Goal: Task Accomplishment & Management: Manage account settings

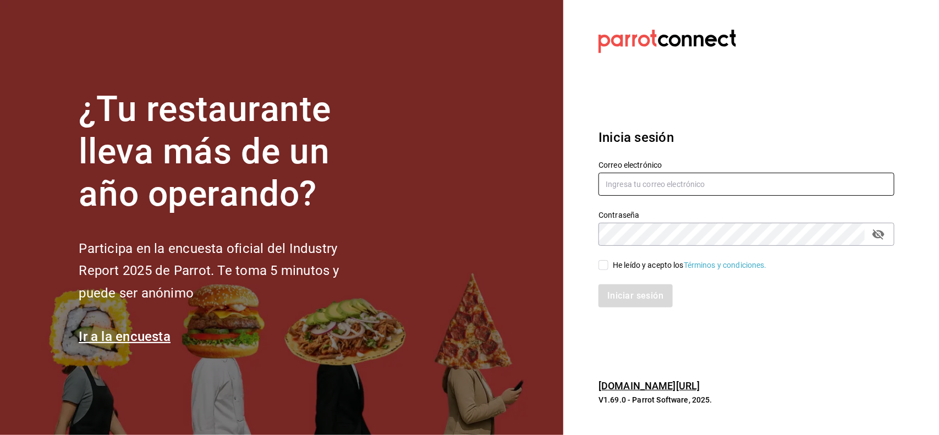
click at [628, 185] on input "text" at bounding box center [746, 184] width 296 height 23
type input "[PERSON_NAME][EMAIL_ADDRESS][PERSON_NAME][DOMAIN_NAME]"
click at [623, 267] on div "He leído y acepto los Términos y condiciones." at bounding box center [690, 266] width 154 height 12
click at [608, 267] on input "He leído y acepto los Términos y condiciones." at bounding box center [603, 265] width 10 height 10
checkbox input "true"
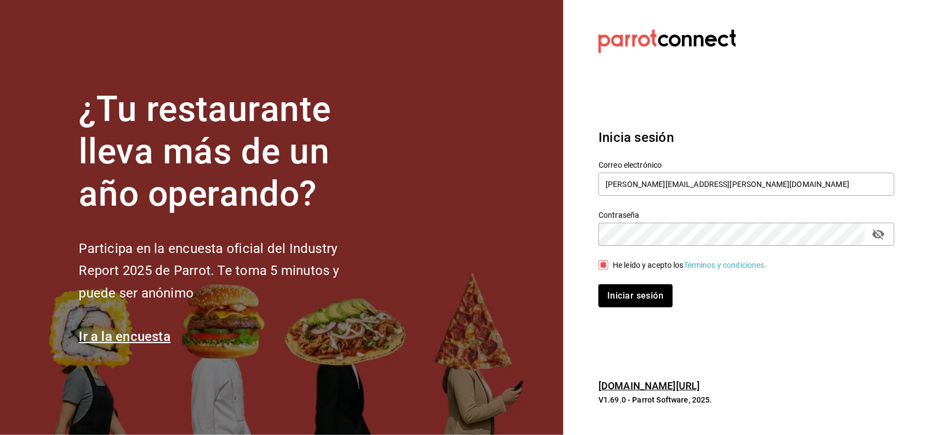
click at [877, 240] on icon "passwordField" at bounding box center [878, 234] width 13 height 13
click at [653, 294] on button "Iniciar sesión" at bounding box center [635, 295] width 75 height 23
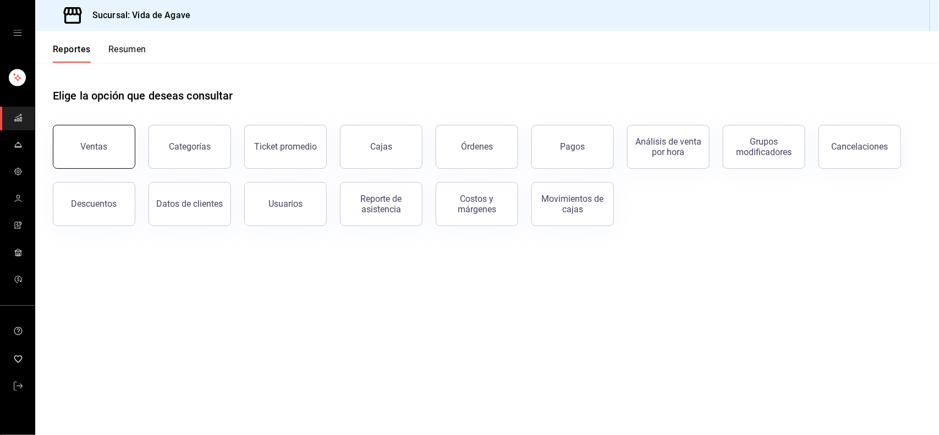
click at [81, 144] on button "Ventas" at bounding box center [94, 147] width 82 height 44
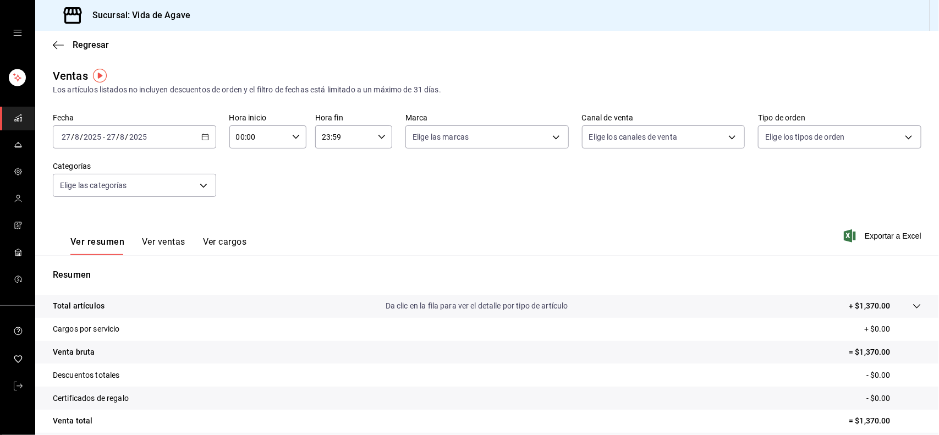
click at [135, 133] on input "2025" at bounding box center [138, 137] width 19 height 9
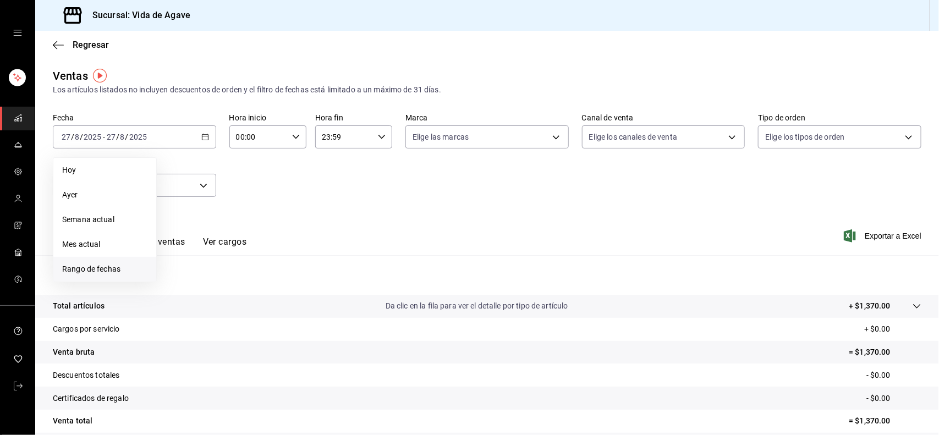
click at [110, 263] on span "Rango de fechas" at bounding box center [104, 269] width 85 height 12
click at [205, 281] on button "19" at bounding box center [198, 283] width 19 height 20
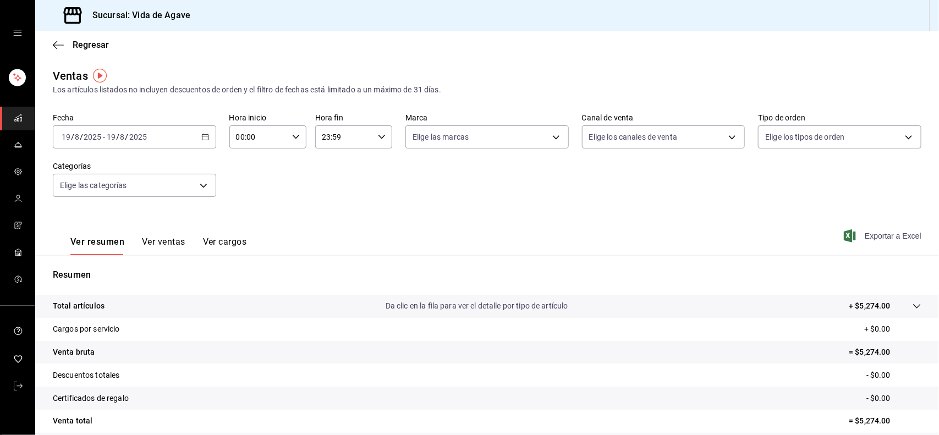
click at [861, 234] on span "Exportar a Excel" at bounding box center [883, 235] width 75 height 13
click at [166, 124] on div "Fecha [DATE] [DATE] - [DATE] [DATE]" at bounding box center [134, 130] width 163 height 35
click at [163, 127] on div "[DATE] [DATE] - [DATE] [DATE]" at bounding box center [134, 136] width 163 height 23
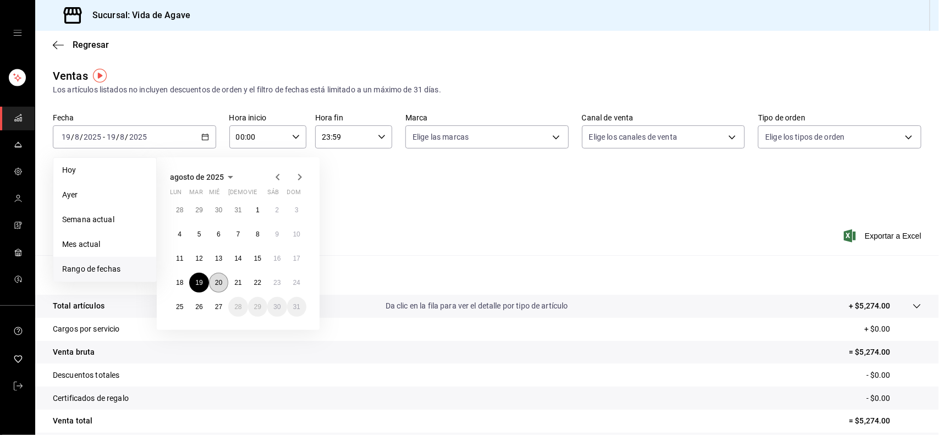
click at [215, 284] on abbr "20" at bounding box center [218, 283] width 7 height 8
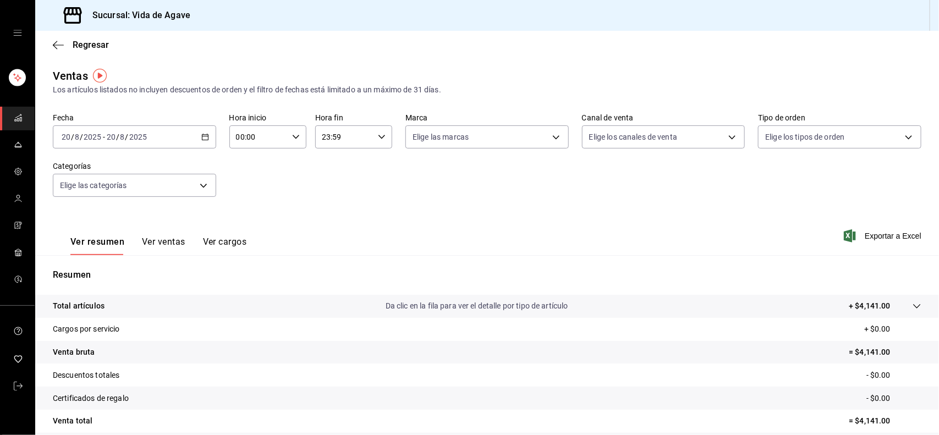
click at [878, 242] on div "Ver resumen Ver ventas Ver cargos Exportar a Excel" at bounding box center [486, 232] width 903 height 45
click at [878, 233] on span "Exportar a Excel" at bounding box center [883, 235] width 75 height 13
click at [121, 144] on div "[DATE] [DATE] - [DATE] [DATE]" at bounding box center [134, 136] width 163 height 23
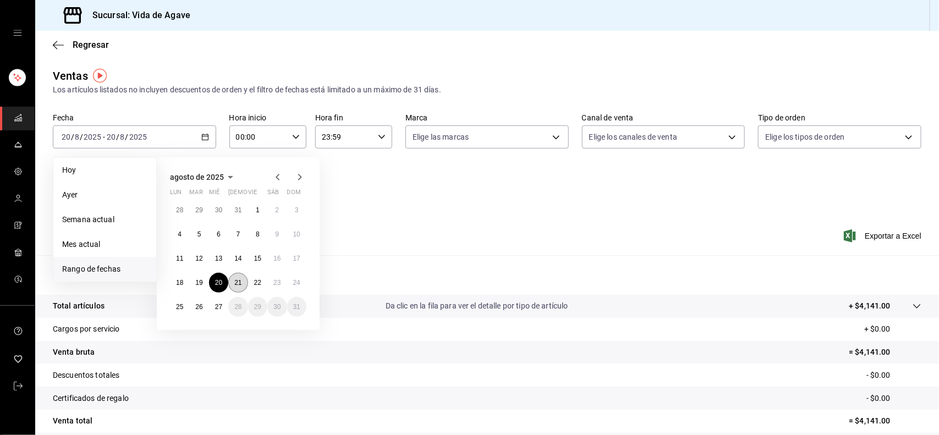
click at [242, 287] on button "21" at bounding box center [237, 283] width 19 height 20
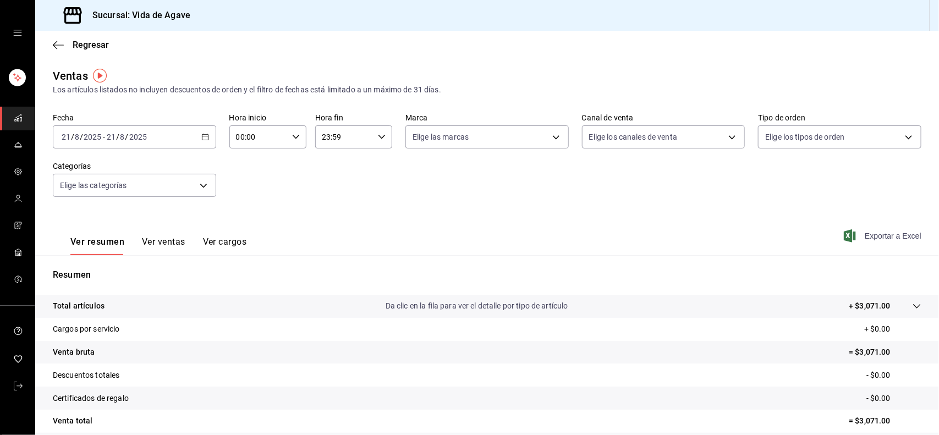
click at [879, 238] on span "Exportar a Excel" at bounding box center [883, 235] width 75 height 13
click at [107, 134] on input "21" at bounding box center [111, 137] width 10 height 9
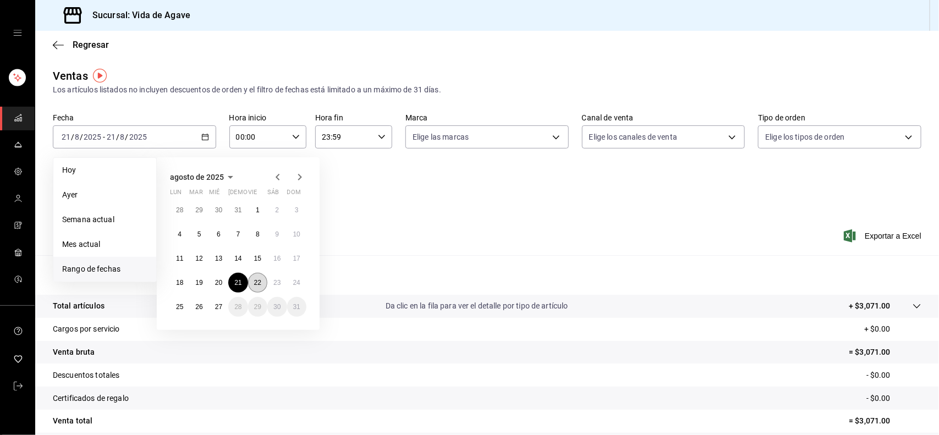
click at [256, 288] on button "22" at bounding box center [257, 283] width 19 height 20
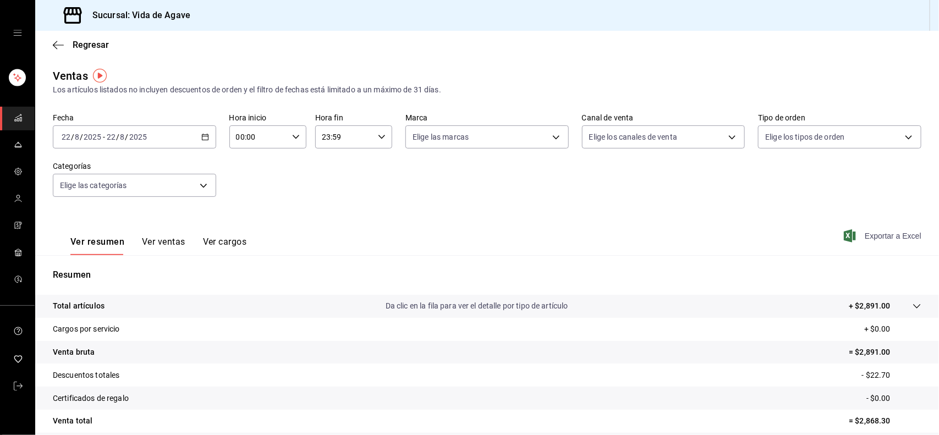
click at [897, 231] on span "Exportar a Excel" at bounding box center [883, 235] width 75 height 13
click at [169, 142] on div "[DATE] [DATE] - [DATE] [DATE]" at bounding box center [134, 136] width 163 height 23
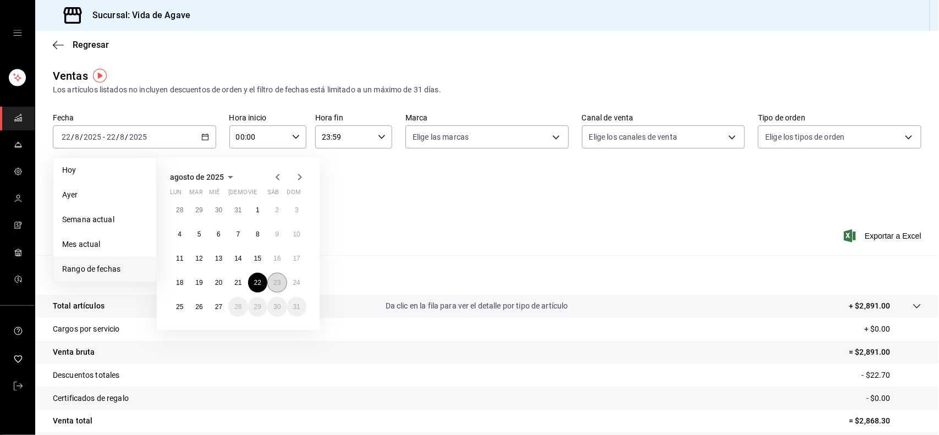
click at [279, 277] on button "23" at bounding box center [276, 283] width 19 height 20
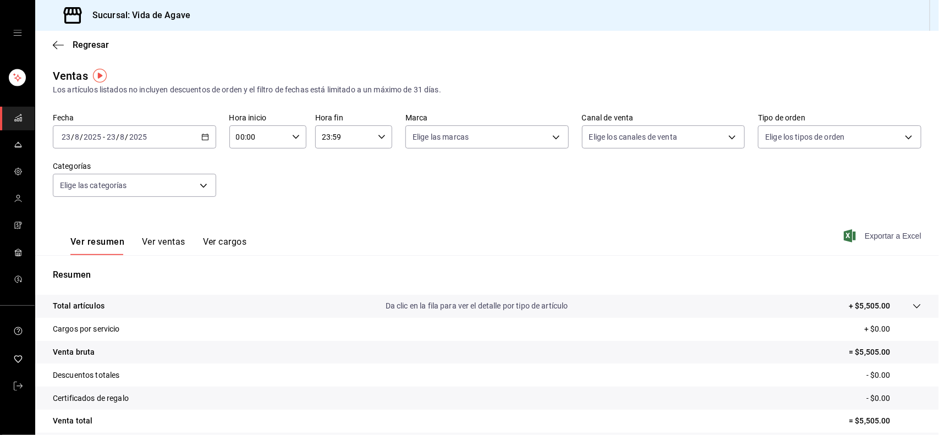
click at [880, 237] on span "Exportar a Excel" at bounding box center [883, 235] width 75 height 13
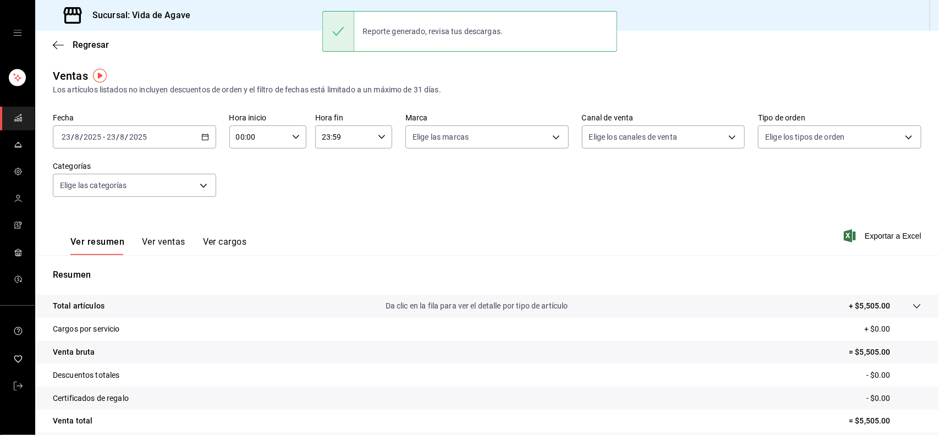
click at [152, 135] on div "[DATE] [DATE] - [DATE] [DATE]" at bounding box center [134, 136] width 163 height 23
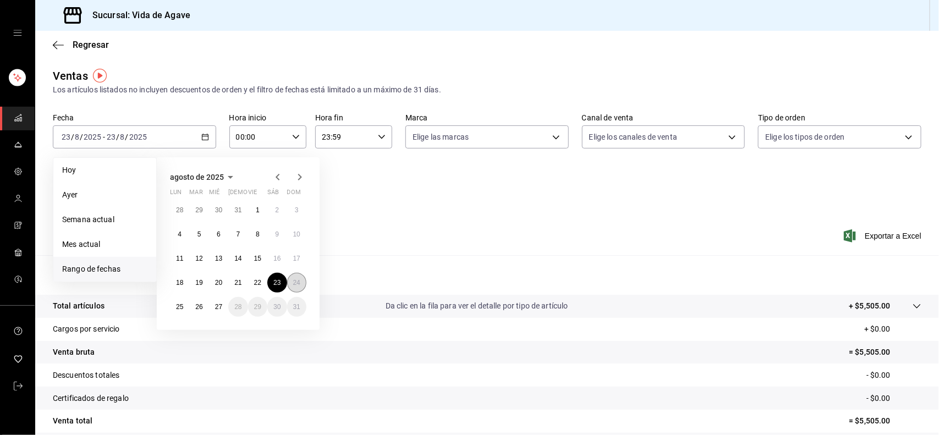
click at [297, 279] on abbr "24" at bounding box center [296, 283] width 7 height 8
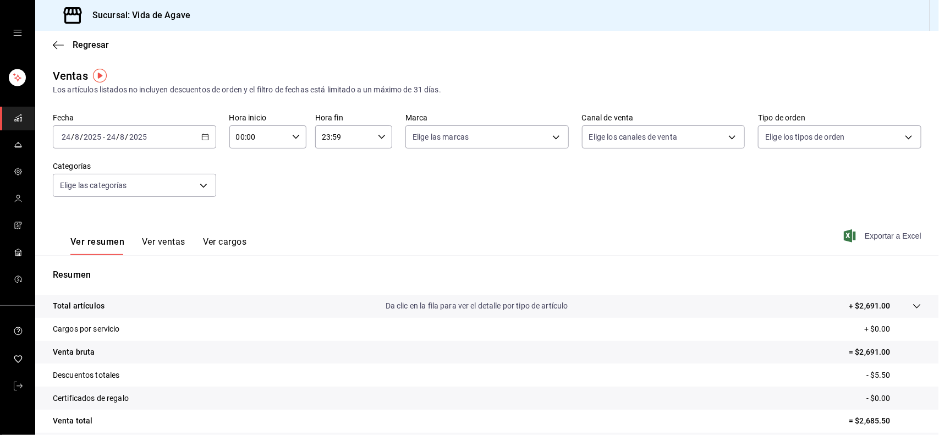
click at [885, 235] on span "Exportar a Excel" at bounding box center [883, 235] width 75 height 13
click at [15, 135] on link "mailbox folders" at bounding box center [17, 146] width 35 height 24
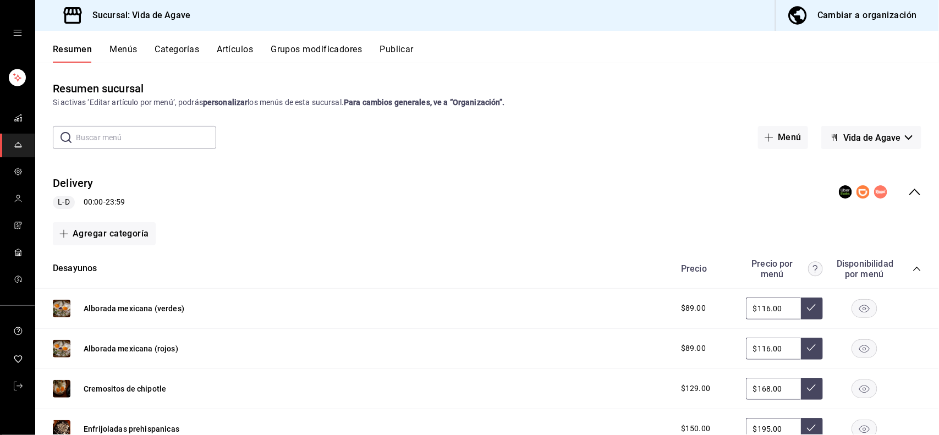
click at [393, 54] on button "Publicar" at bounding box center [396, 53] width 34 height 19
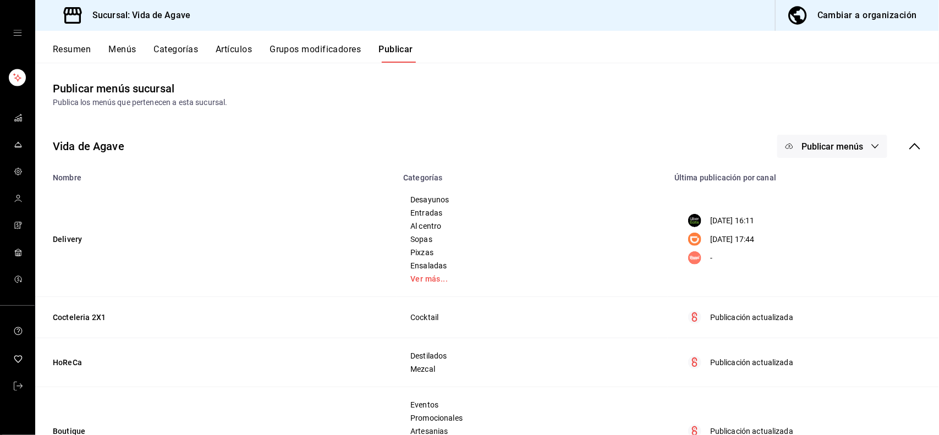
click at [733, 224] on p "[DATE] 16:11" at bounding box center [732, 221] width 45 height 12
click at [801, 152] on button "Publicar menús" at bounding box center [832, 146] width 110 height 23
click at [823, 188] on li "Uber Eats" at bounding box center [822, 182] width 101 height 31
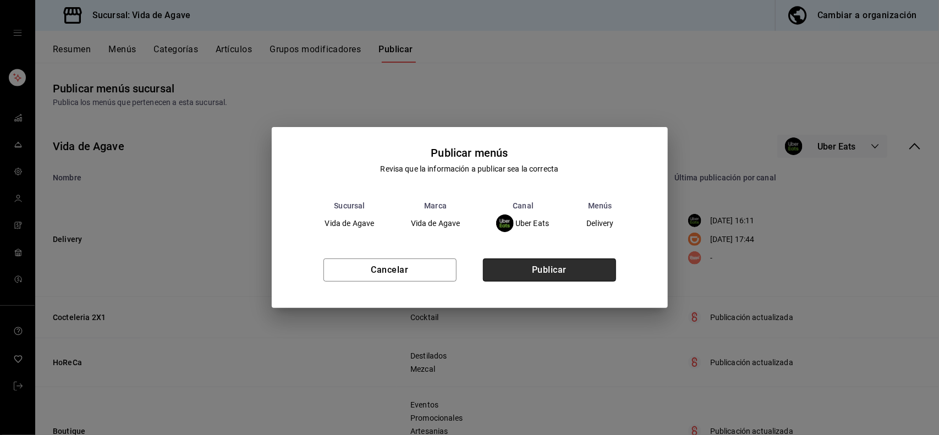
click at [594, 268] on button "Publicar" at bounding box center [549, 269] width 133 height 23
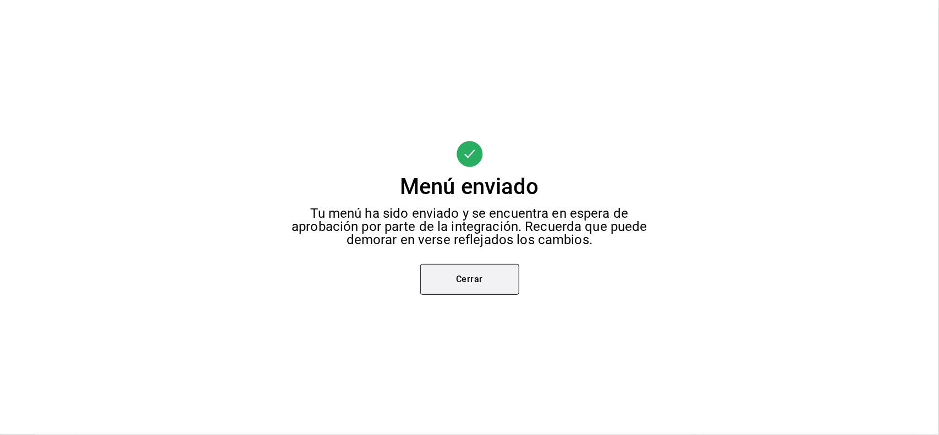
click at [495, 268] on button "Cerrar" at bounding box center [469, 279] width 99 height 31
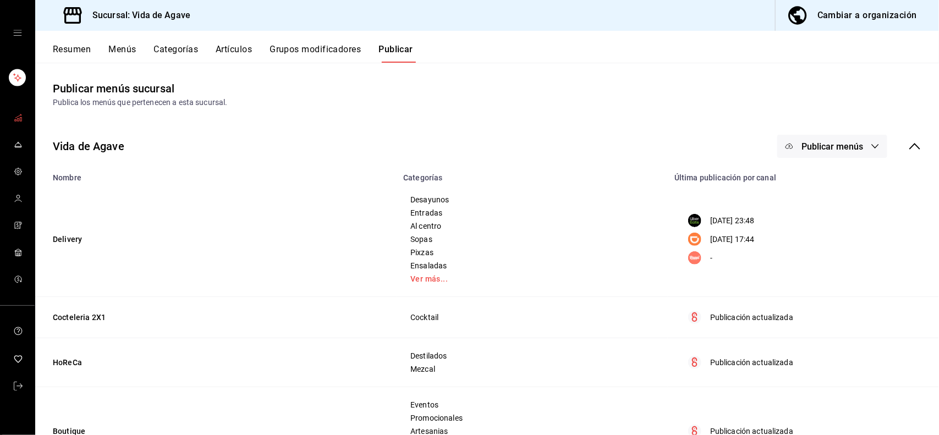
click at [17, 117] on icon "mailbox folders" at bounding box center [18, 117] width 9 height 9
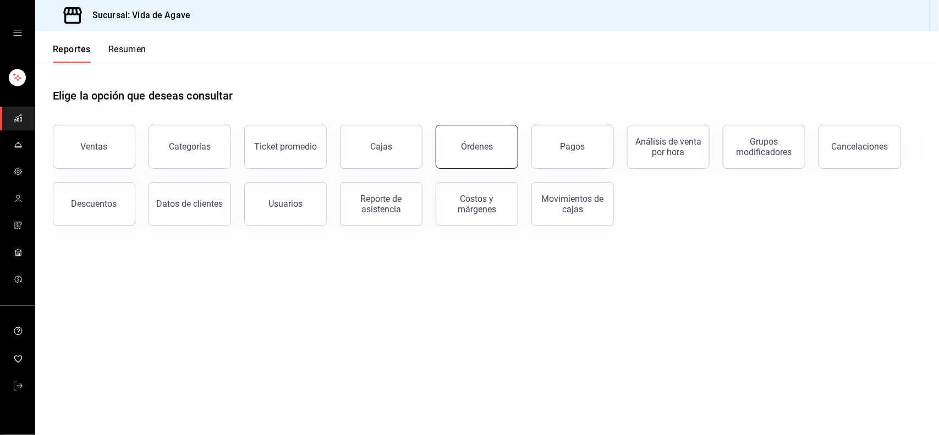
click at [512, 142] on button "Órdenes" at bounding box center [476, 147] width 82 height 44
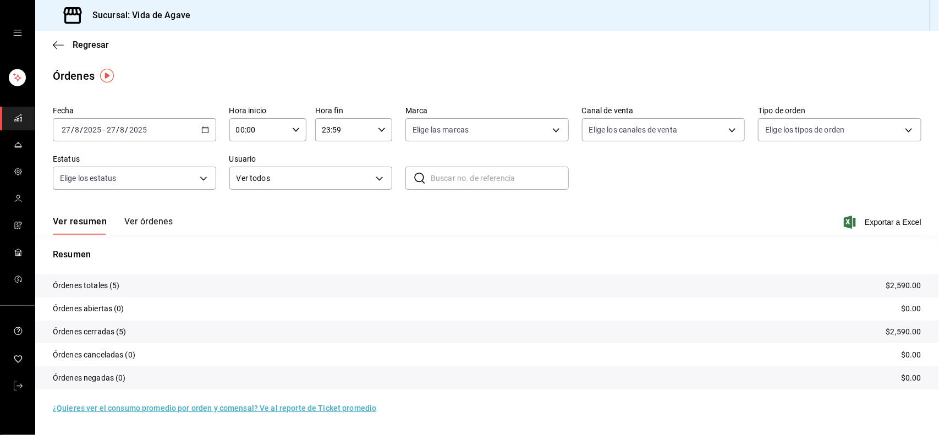
click at [141, 123] on div "[DATE] [DATE] - [DATE] [DATE]" at bounding box center [134, 129] width 163 height 23
click at [107, 283] on span "Rango de fechas" at bounding box center [104, 287] width 85 height 12
click at [427, 218] on div "Ver resumen Ver órdenes Exportar a Excel" at bounding box center [487, 219] width 868 height 32
click at [155, 133] on div "[DATE] [DATE] - [DATE] [DATE]" at bounding box center [134, 129] width 163 height 23
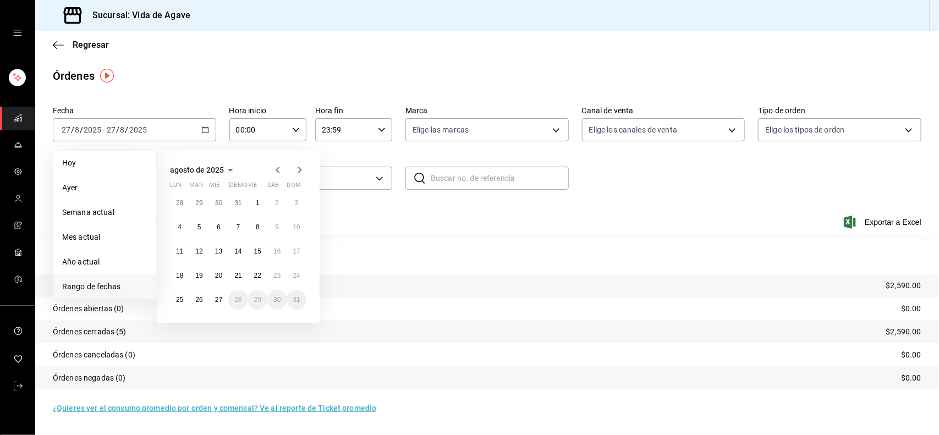
click at [378, 218] on div "Ver resumen Ver órdenes Exportar a Excel" at bounding box center [487, 219] width 868 height 32
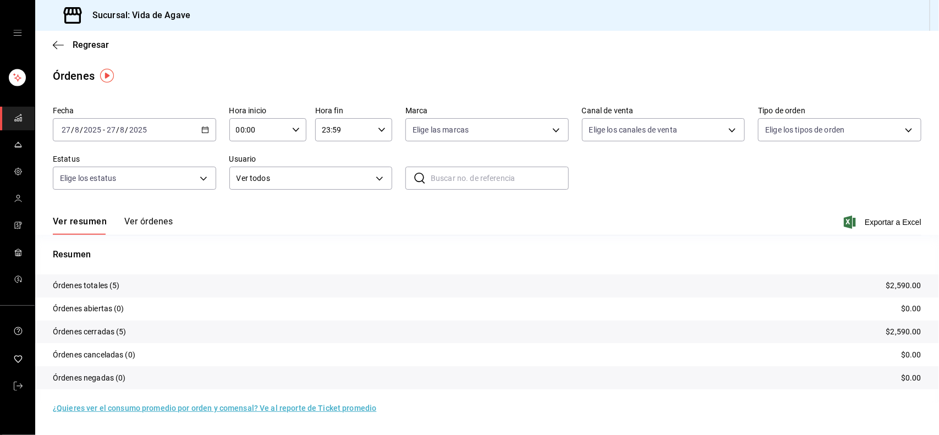
click at [150, 224] on button "Ver órdenes" at bounding box center [148, 225] width 48 height 19
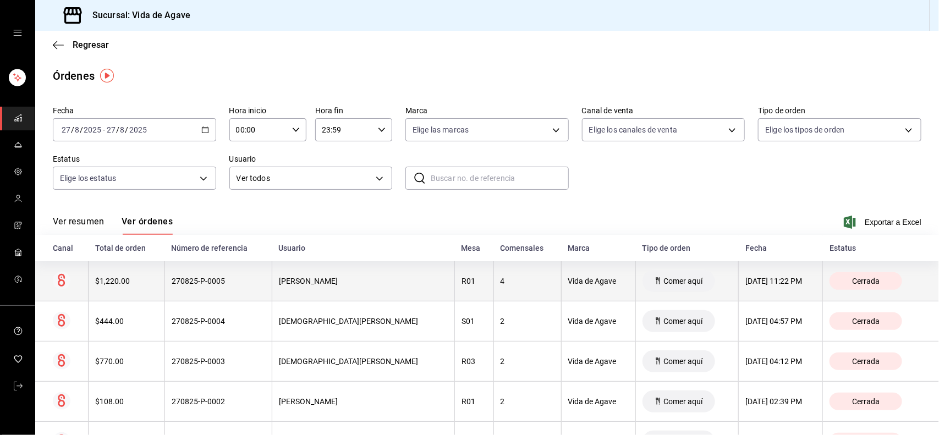
click at [344, 289] on th "[PERSON_NAME]" at bounding box center [363, 281] width 183 height 40
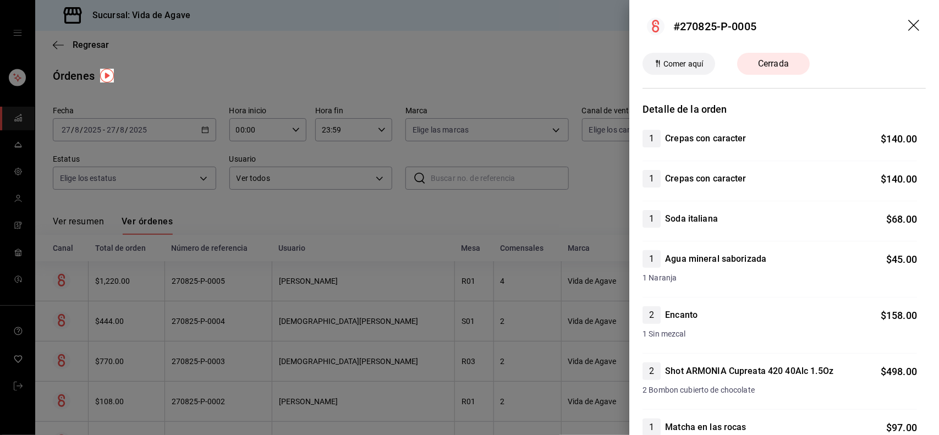
click at [908, 26] on icon "drag" at bounding box center [914, 26] width 13 height 13
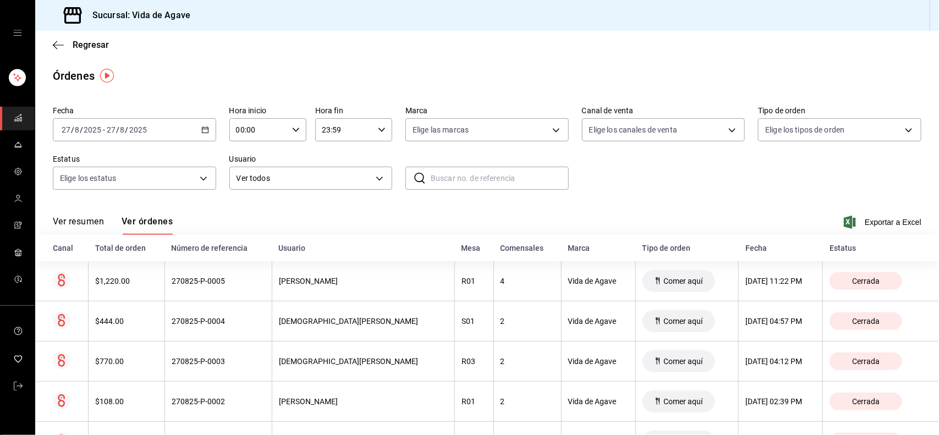
click at [102, 126] on div "[DATE] [DATE]" at bounding box center [81, 129] width 43 height 9
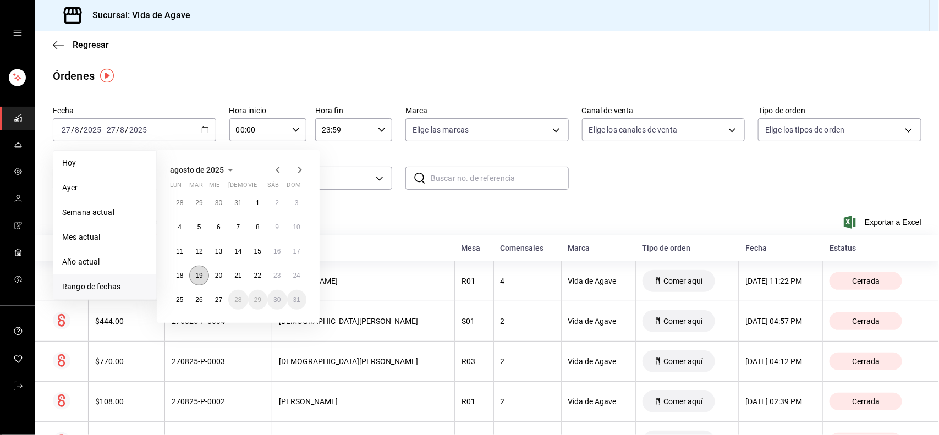
click at [194, 266] on button "19" at bounding box center [198, 276] width 19 height 20
click at [301, 279] on button "24" at bounding box center [296, 276] width 19 height 20
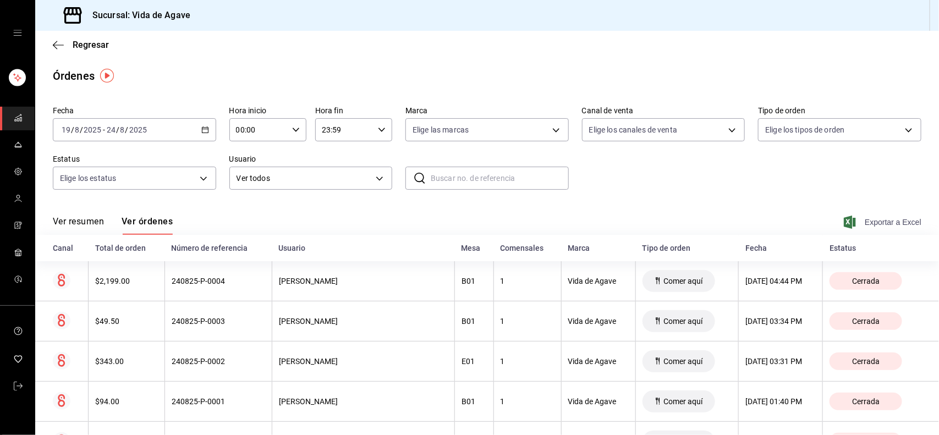
click at [858, 223] on span "Exportar a Excel" at bounding box center [883, 222] width 75 height 13
click at [638, 167] on div "Fecha [DATE] [DATE] - [DATE] [DATE] Hora inicio 00:00 Hora inicio Hora fin 23:5…" at bounding box center [487, 152] width 868 height 101
click at [81, 40] on span "Regresar" at bounding box center [91, 45] width 36 height 10
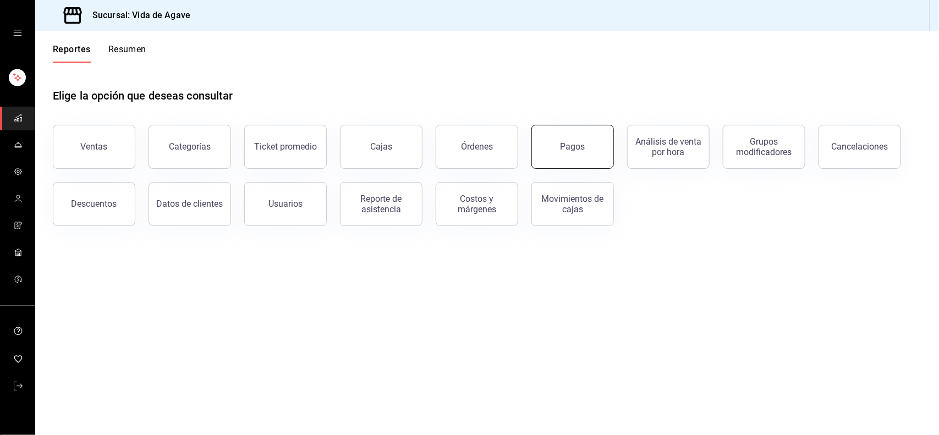
click at [545, 133] on button "Pagos" at bounding box center [572, 147] width 82 height 44
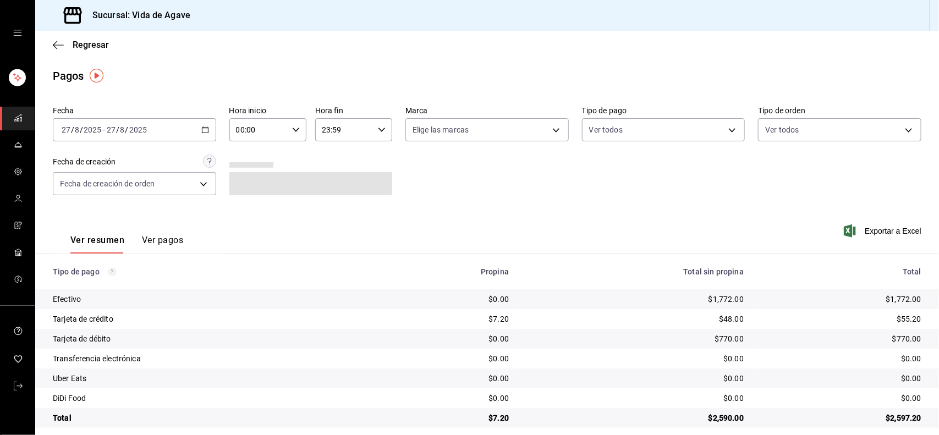
click at [163, 128] on div "[DATE] [DATE] - [DATE] [DATE]" at bounding box center [134, 129] width 163 height 23
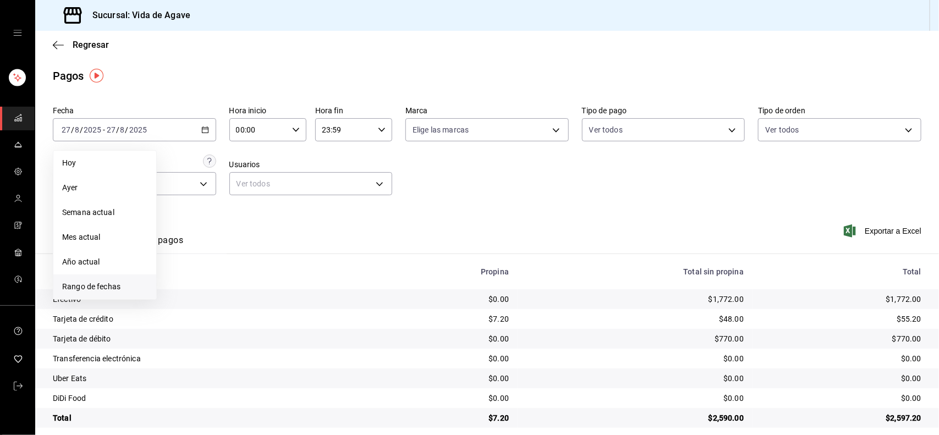
click at [91, 287] on span "Rango de fechas" at bounding box center [104, 287] width 85 height 12
click at [196, 267] on button "19" at bounding box center [198, 276] width 19 height 20
click at [299, 272] on abbr "24" at bounding box center [296, 276] width 7 height 8
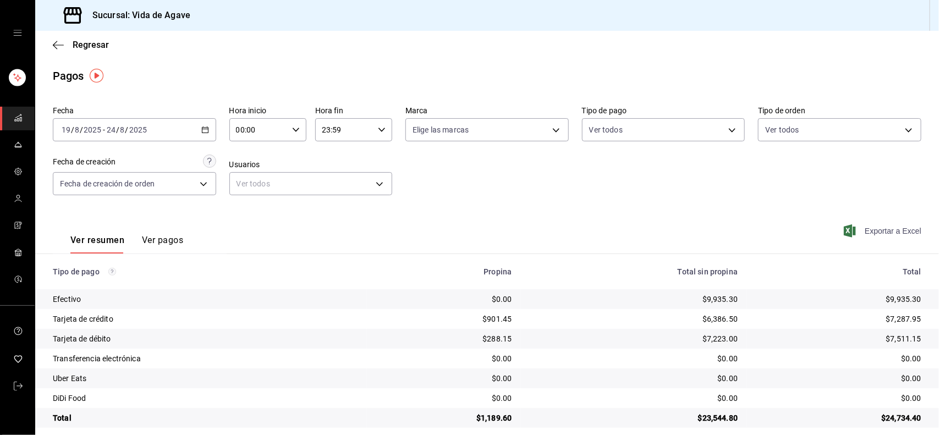
click at [864, 235] on span "Exportar a Excel" at bounding box center [883, 230] width 75 height 13
click at [26, 114] on link "mailbox folders" at bounding box center [17, 119] width 35 height 24
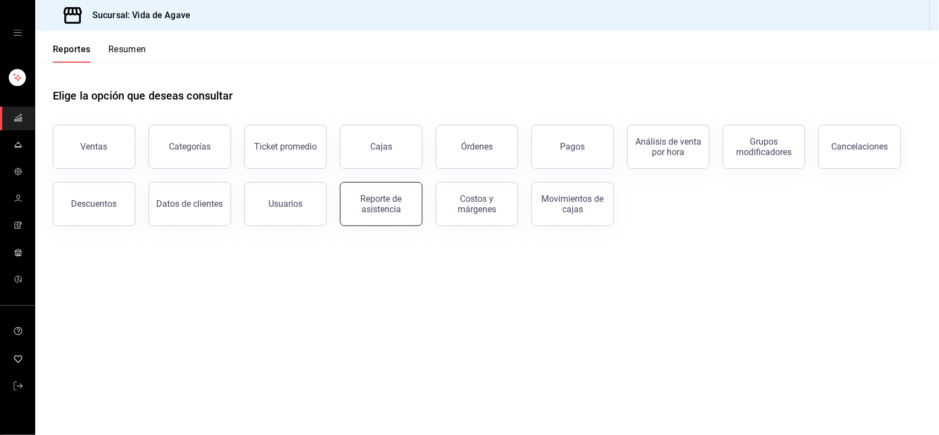
click at [405, 214] on button "Reporte de asistencia" at bounding box center [381, 204] width 82 height 44
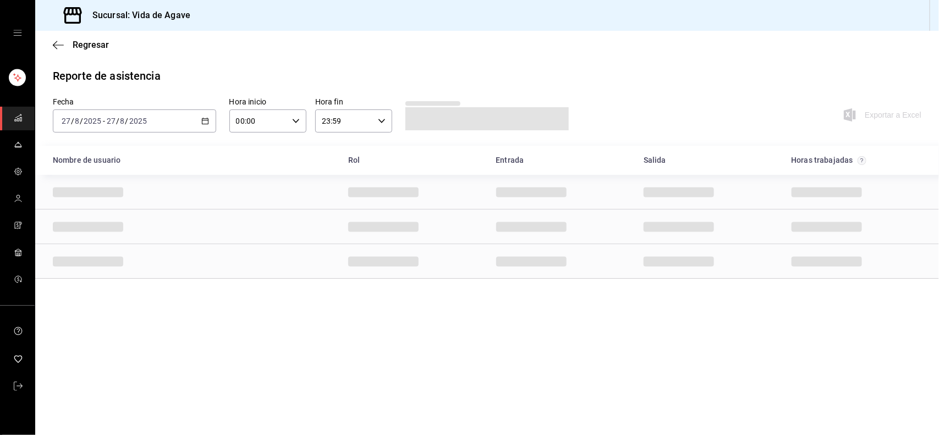
click at [151, 115] on div "[DATE] [DATE] - [DATE] [DATE]" at bounding box center [134, 120] width 163 height 23
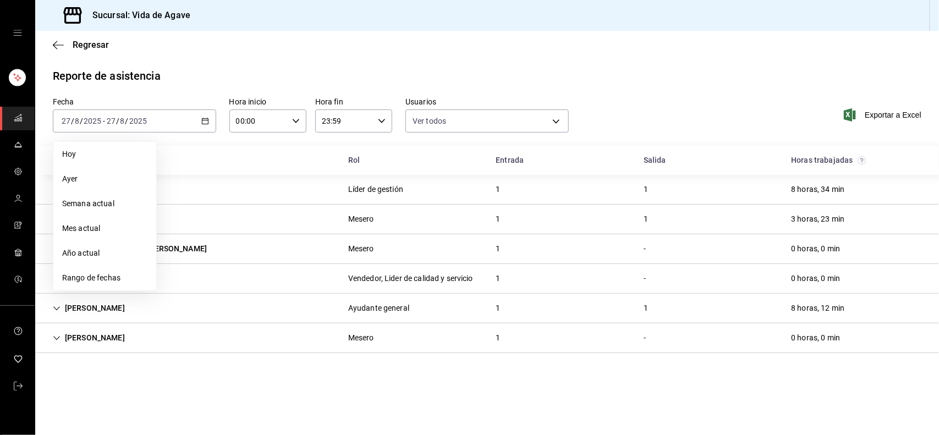
click at [86, 161] on li "Hoy" at bounding box center [104, 154] width 103 height 25
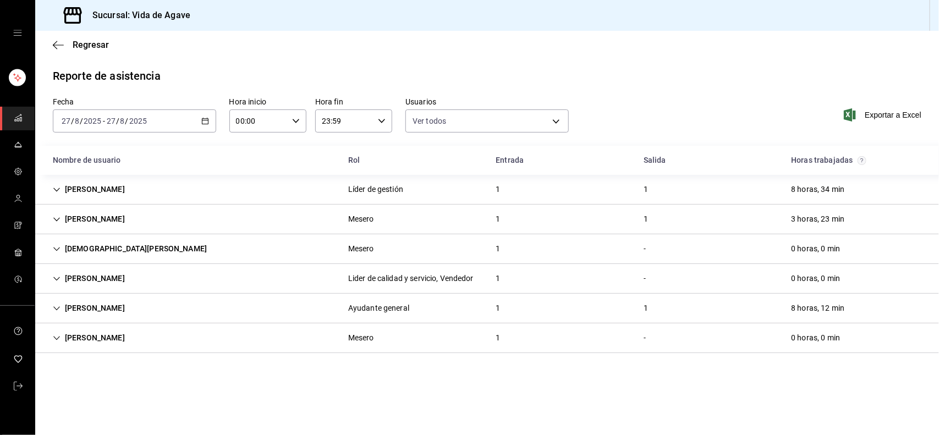
click at [524, 75] on div "Reporte de asistencia" at bounding box center [487, 76] width 868 height 16
click at [340, 254] on div "Mesero" at bounding box center [360, 249] width 43 height 20
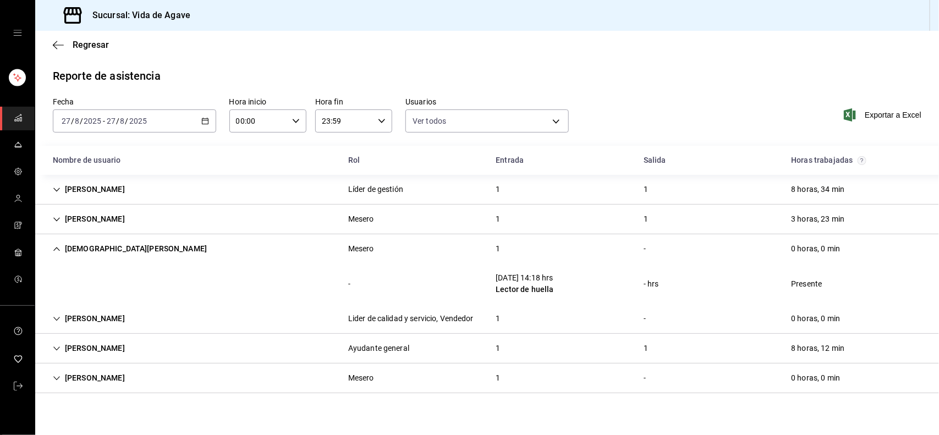
click at [340, 254] on div "Mesero" at bounding box center [360, 249] width 43 height 20
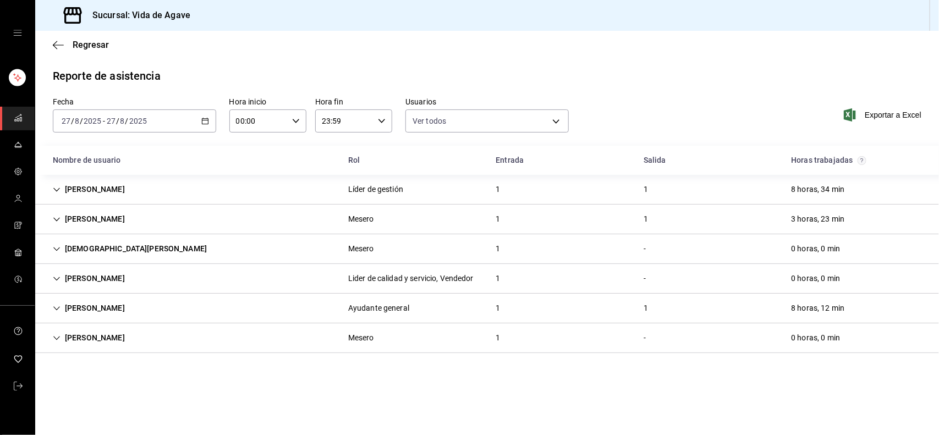
click at [348, 274] on div "Lider de calidad y servicio, Vendedor" at bounding box center [410, 279] width 125 height 12
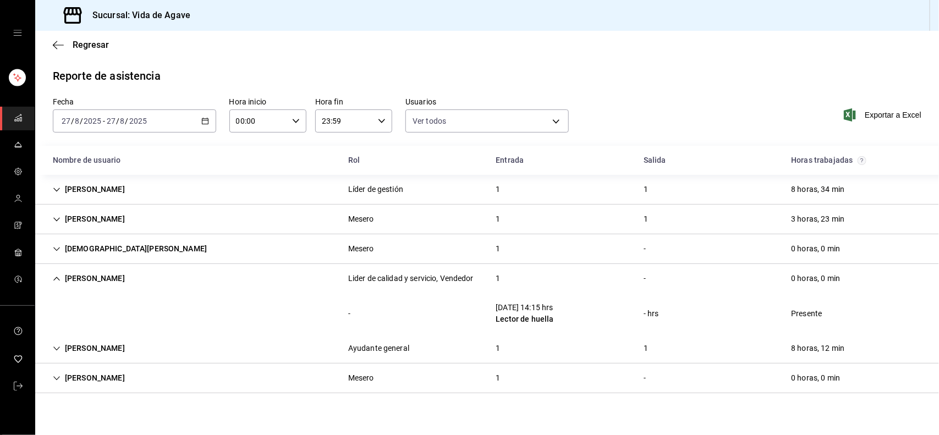
click at [348, 274] on div "Lider de calidad y servicio, Vendedor" at bounding box center [410, 279] width 125 height 12
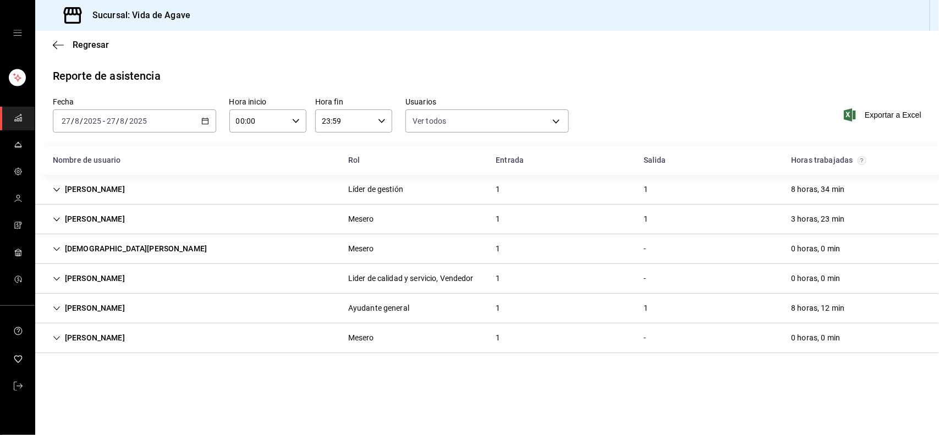
click at [355, 331] on div "Mesero" at bounding box center [360, 338] width 43 height 20
click at [354, 308] on div "Ayudante general" at bounding box center [378, 308] width 61 height 12
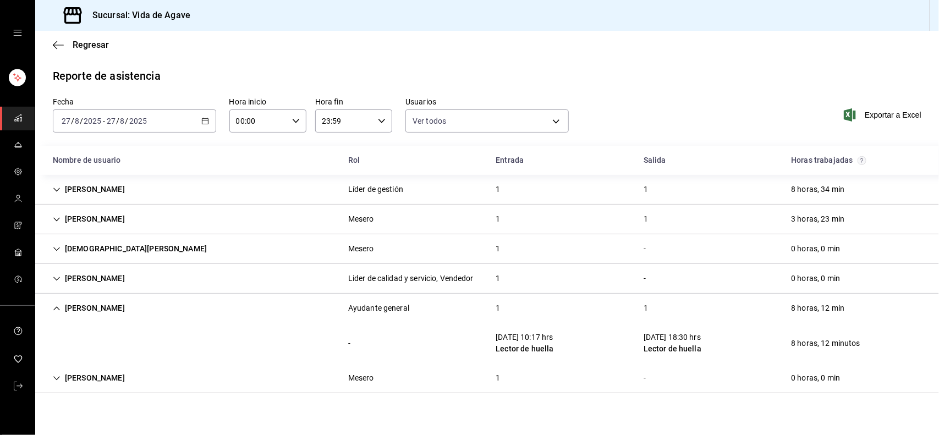
click at [354, 308] on div "Ayudante general" at bounding box center [378, 308] width 61 height 12
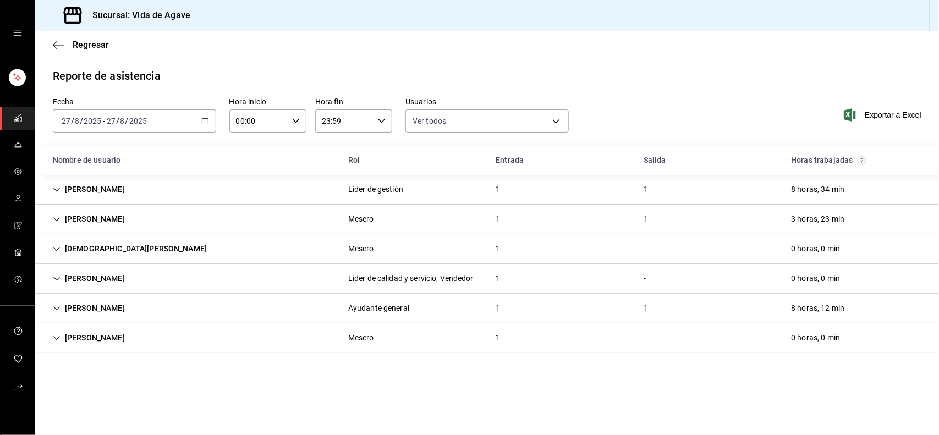
click at [358, 187] on div "Líder de gestión" at bounding box center [375, 190] width 55 height 12
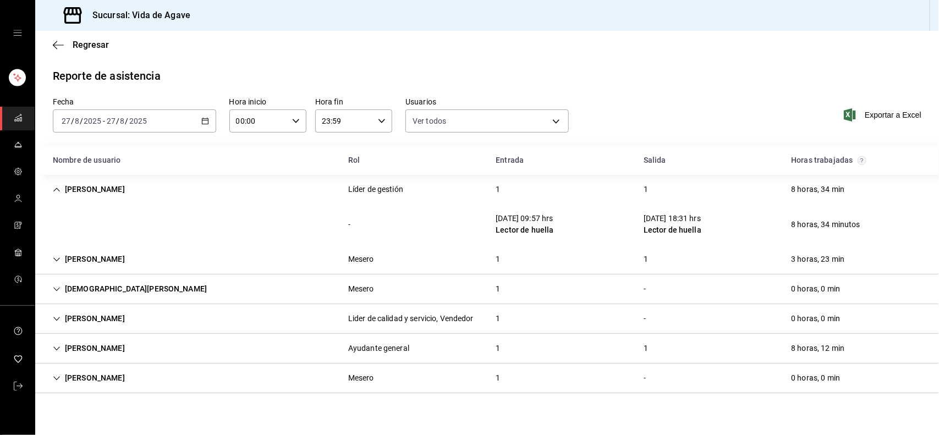
click at [358, 187] on div "Líder de gestión" at bounding box center [375, 190] width 55 height 12
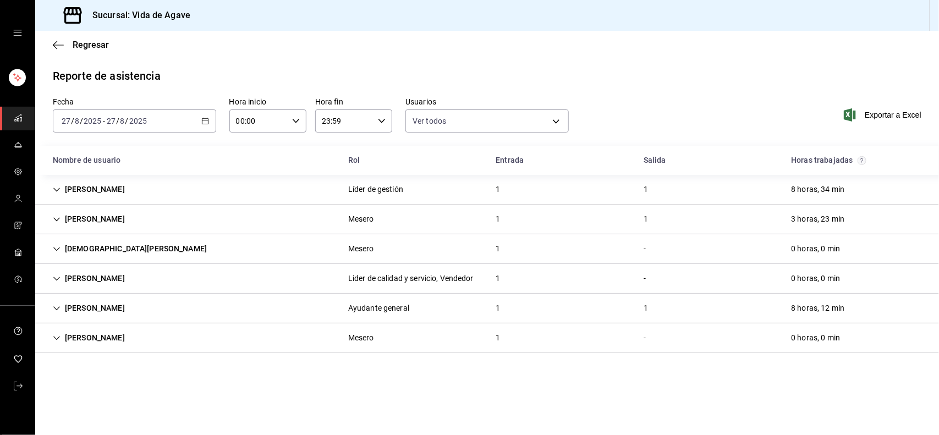
click at [360, 220] on div "Mesero" at bounding box center [361, 219] width 26 height 12
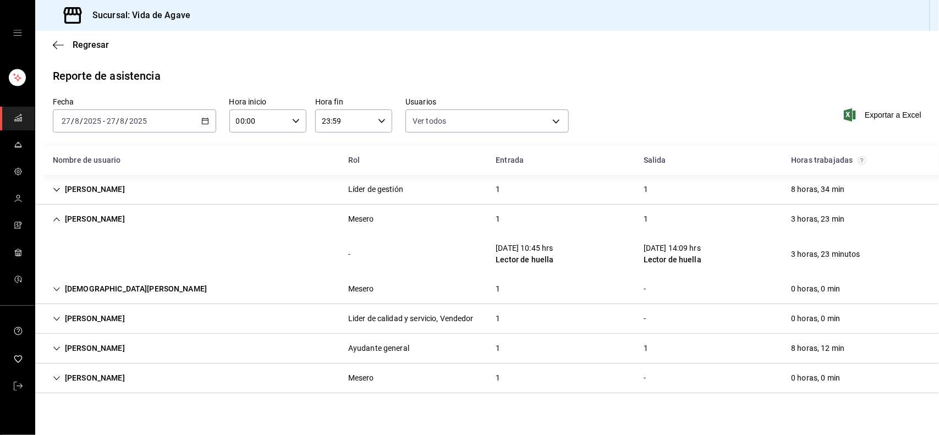
click at [360, 220] on div "Mesero" at bounding box center [361, 219] width 26 height 12
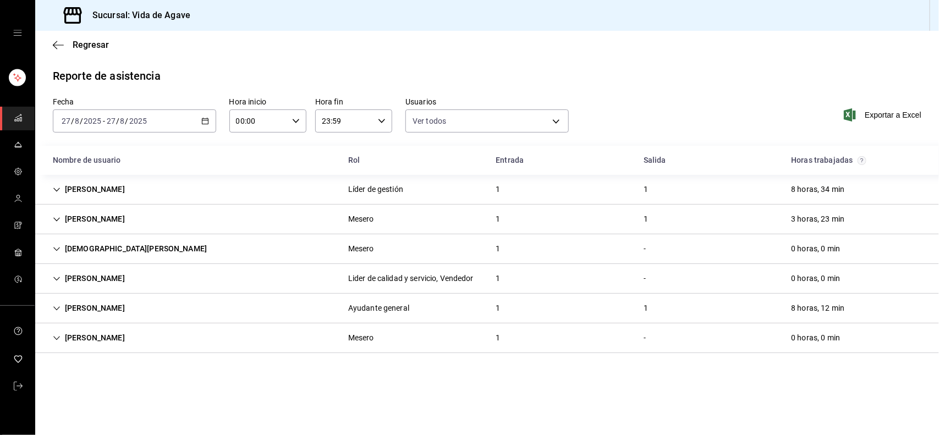
click at [169, 114] on div "[DATE] [DATE] - [DATE] [DATE]" at bounding box center [134, 120] width 163 height 23
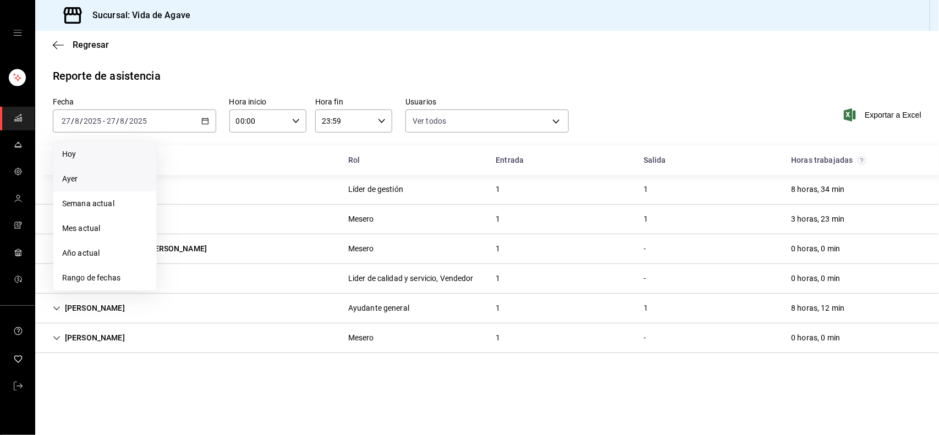
click at [108, 187] on li "Ayer" at bounding box center [104, 179] width 103 height 25
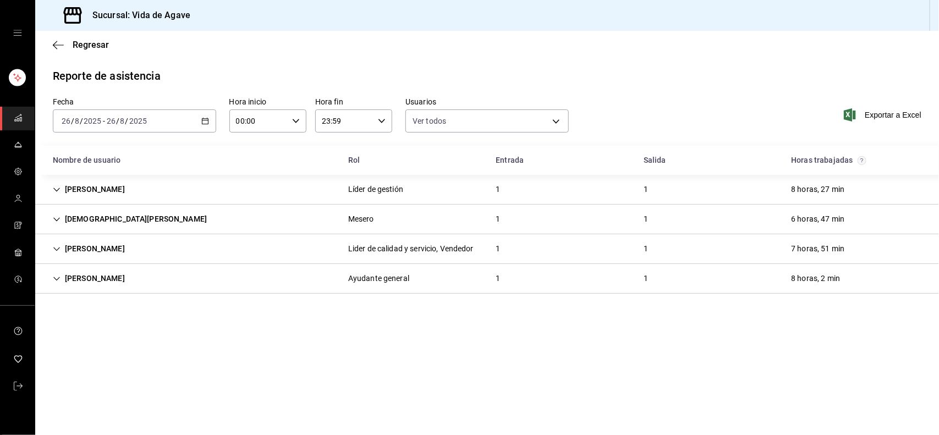
click at [122, 274] on div "[PERSON_NAME]" at bounding box center [89, 278] width 90 height 20
click at [114, 246] on div "[PERSON_NAME]" at bounding box center [89, 249] width 90 height 20
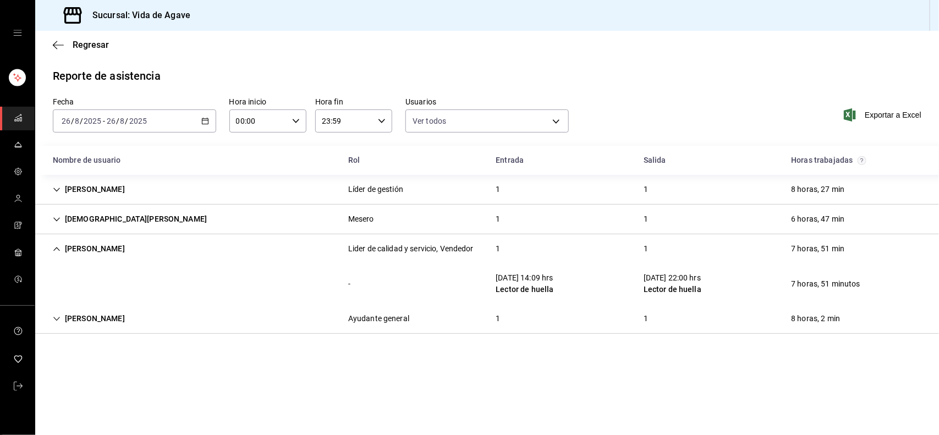
click at [114, 246] on div "[PERSON_NAME]" at bounding box center [89, 249] width 90 height 20
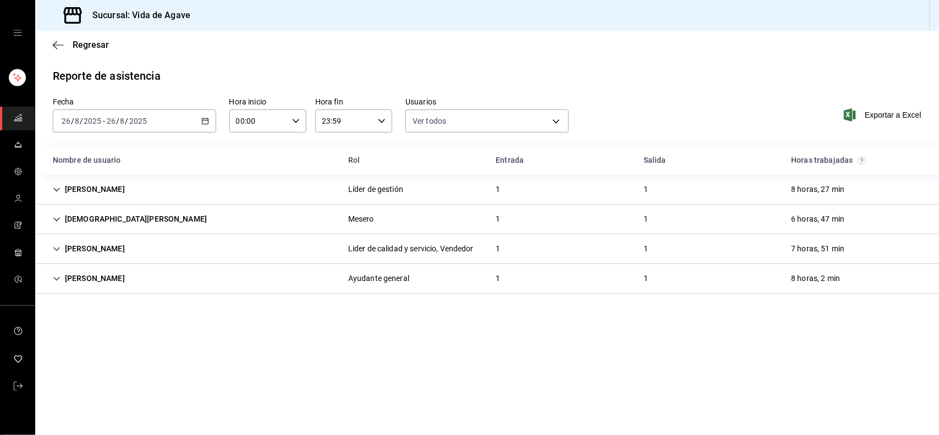
click at [128, 213] on div "[DEMOGRAPHIC_DATA][PERSON_NAME]" at bounding box center [130, 219] width 172 height 20
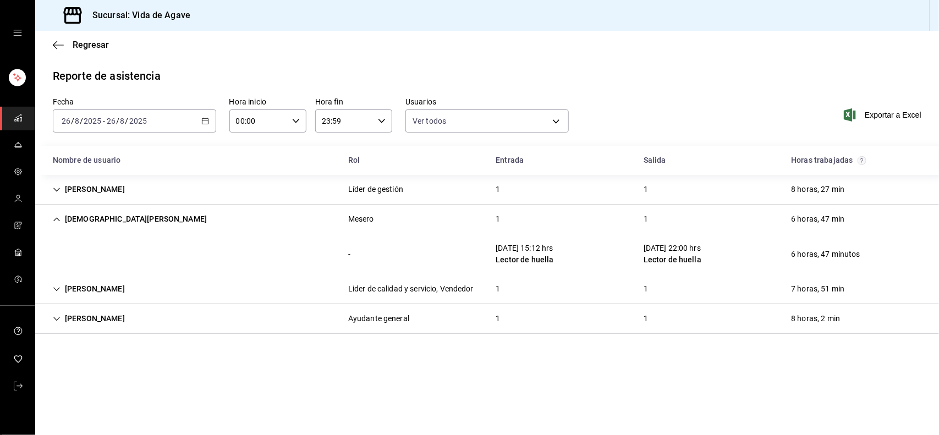
click at [128, 213] on div "[DEMOGRAPHIC_DATA][PERSON_NAME]" at bounding box center [130, 219] width 172 height 20
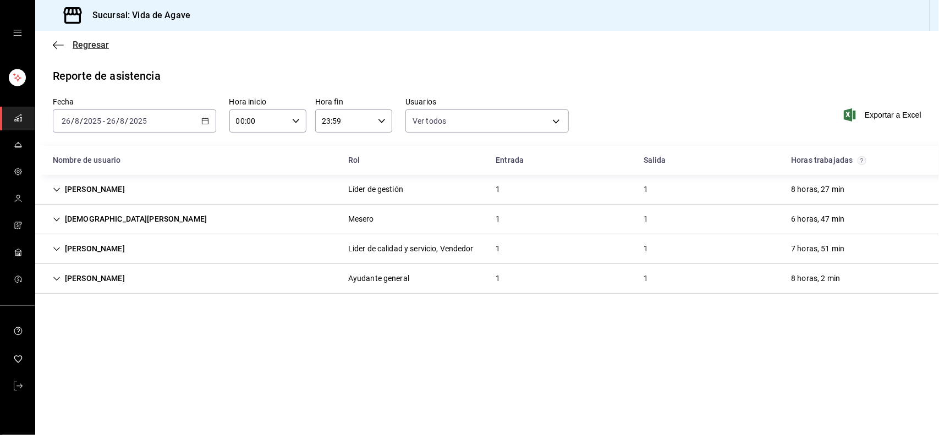
click at [62, 48] on icon "button" at bounding box center [58, 45] width 11 height 10
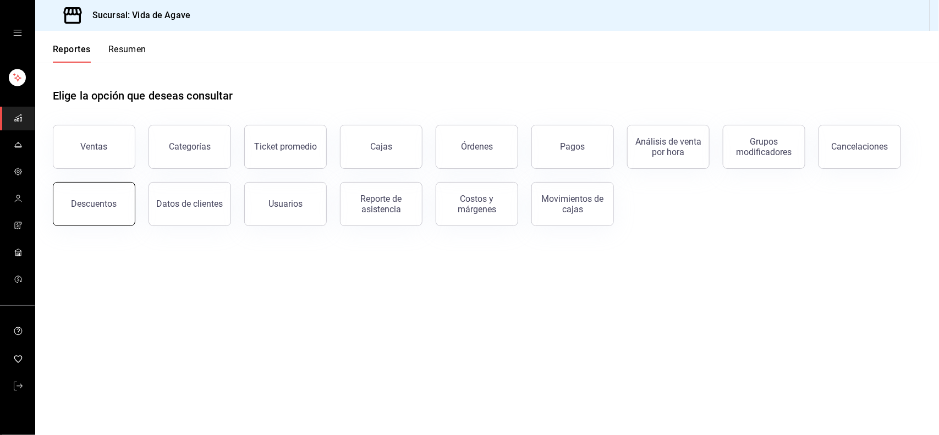
click at [99, 208] on div "Descuentos" at bounding box center [94, 203] width 46 height 10
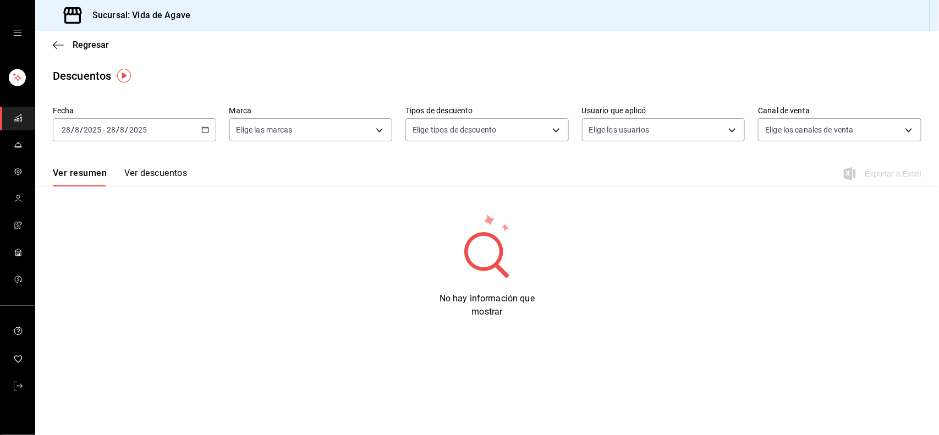
click at [204, 128] on icon "button" at bounding box center [205, 130] width 8 height 8
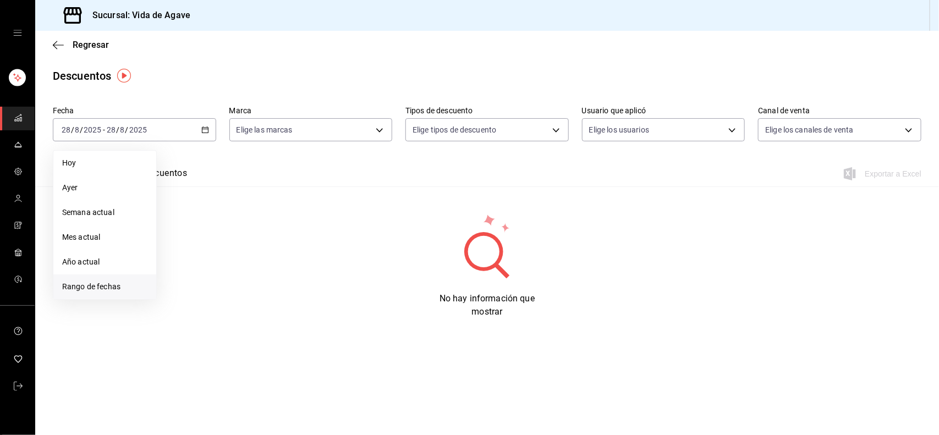
click at [129, 285] on span "Rango de fechas" at bounding box center [104, 287] width 85 height 12
click at [198, 275] on abbr "19" at bounding box center [198, 276] width 7 height 8
click at [304, 275] on button "24" at bounding box center [296, 276] width 19 height 20
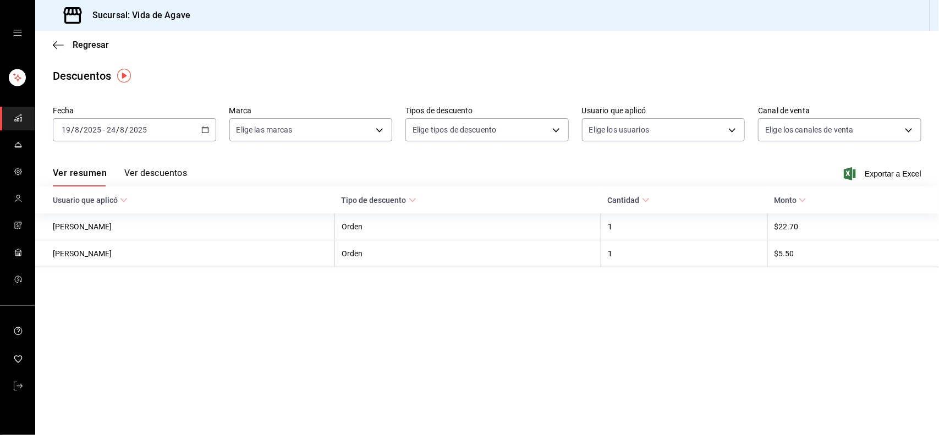
click at [172, 174] on button "Ver descuentos" at bounding box center [155, 177] width 63 height 19
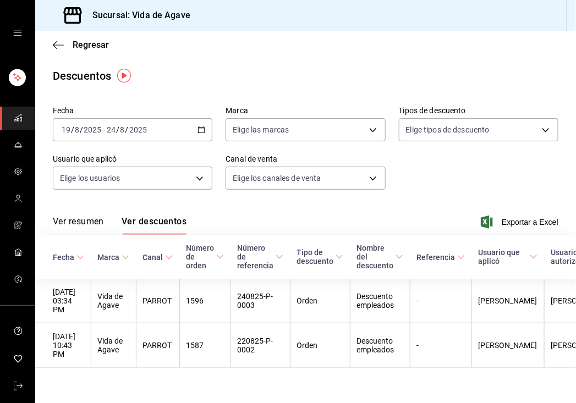
click at [551, 46] on div "Regresar" at bounding box center [305, 45] width 540 height 28
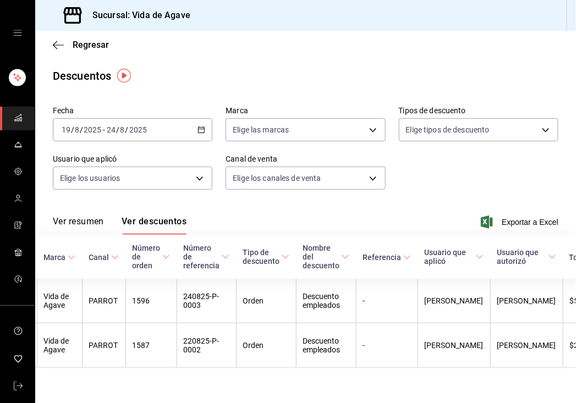
scroll to position [0, 60]
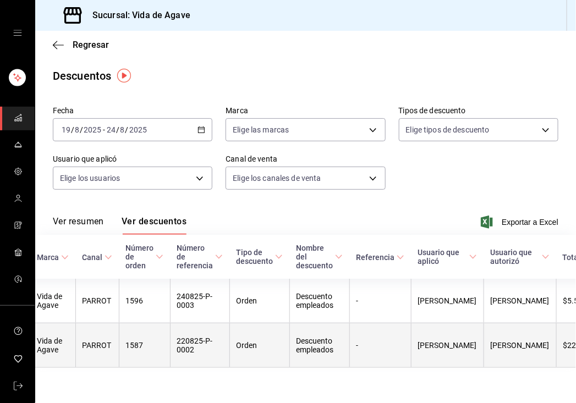
click at [341, 350] on th "Descuento empleados" at bounding box center [319, 345] width 60 height 45
click at [251, 332] on th "Orden" at bounding box center [259, 345] width 60 height 45
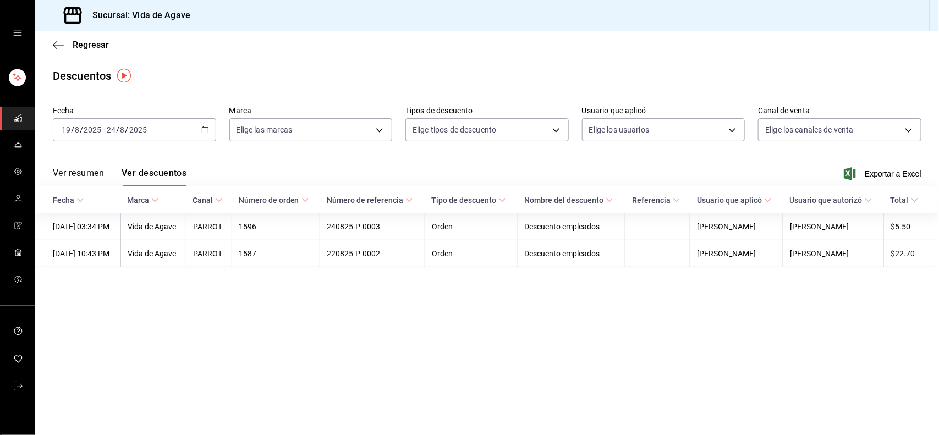
scroll to position [0, 0]
